Goal: Find specific page/section: Find specific page/section

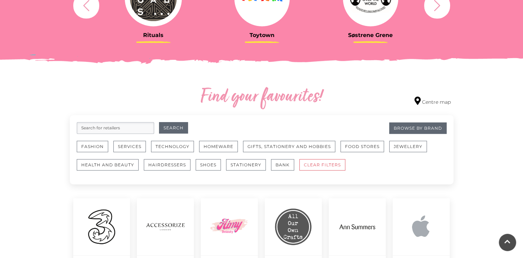
scroll to position [323, 0]
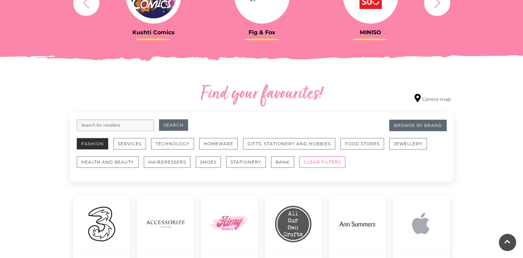
click at [100, 144] on button "Fashion" at bounding box center [92, 143] width 31 height 11
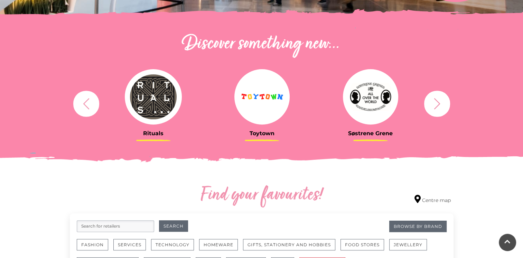
scroll to position [220, 0]
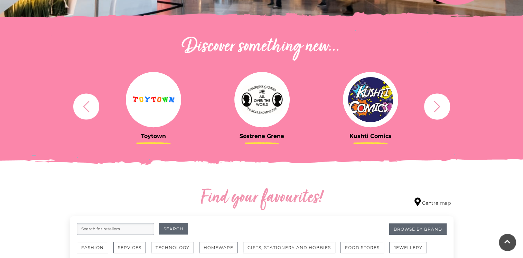
click at [434, 112] on icon "button" at bounding box center [436, 106] width 13 height 13
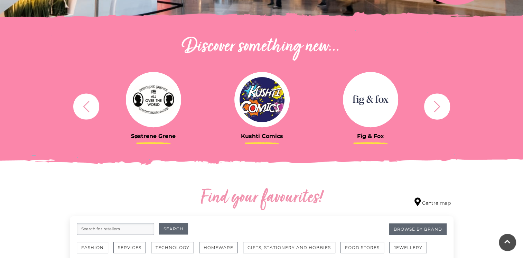
click at [433, 107] on icon "button" at bounding box center [436, 106] width 13 height 13
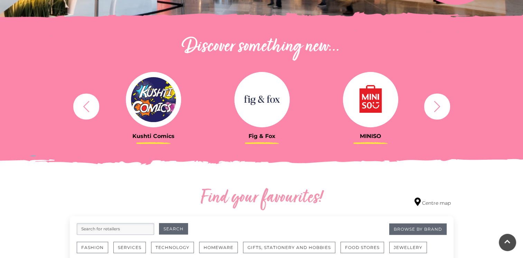
click at [433, 107] on icon "button" at bounding box center [436, 106] width 13 height 13
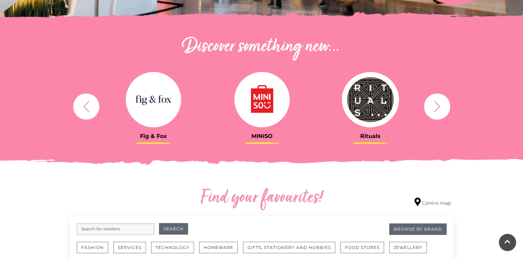
click at [437, 110] on icon "button" at bounding box center [436, 106] width 13 height 13
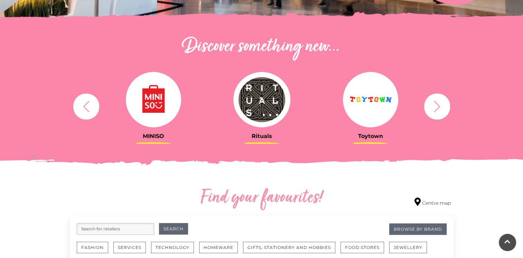
click at [437, 106] on icon "button" at bounding box center [436, 106] width 13 height 13
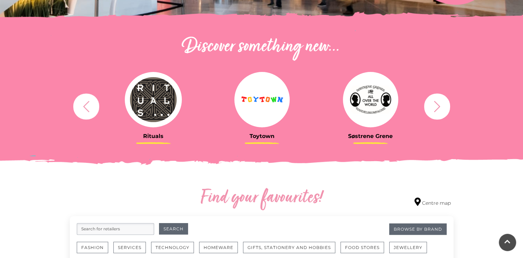
click at [437, 106] on icon "button" at bounding box center [436, 106] width 13 height 13
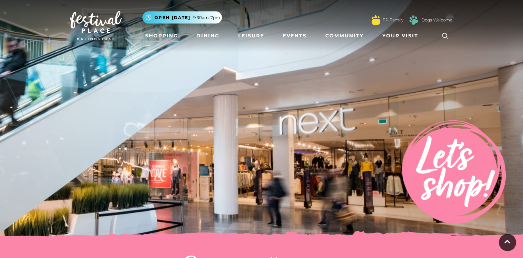
scroll to position [0, 0]
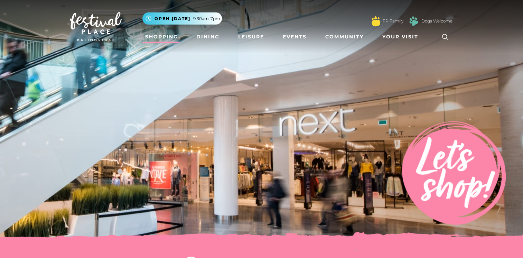
click at [445, 35] on icon at bounding box center [445, 37] width 10 height 10
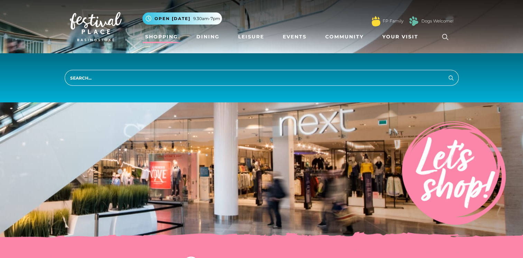
click at [283, 76] on input "search" at bounding box center [262, 78] width 394 height 16
type input "music"
click at [451, 77] on icon "submit" at bounding box center [451, 78] width 8 height 8
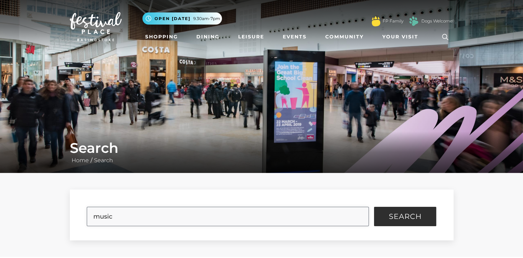
click at [146, 218] on input "music" at bounding box center [228, 216] width 282 height 19
type input "m"
type input "hmv"
click at [386, 222] on button "Search" at bounding box center [405, 216] width 62 height 19
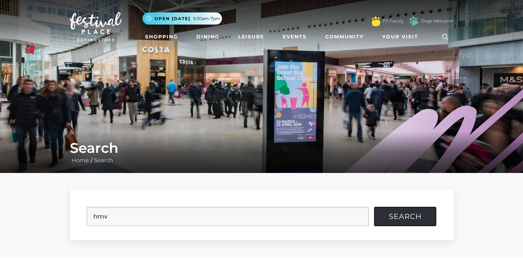
click at [386, 222] on button "Search" at bounding box center [405, 216] width 62 height 19
click at [411, 216] on span "Search" at bounding box center [405, 216] width 33 height 7
